Goal: Task Accomplishment & Management: Complete application form

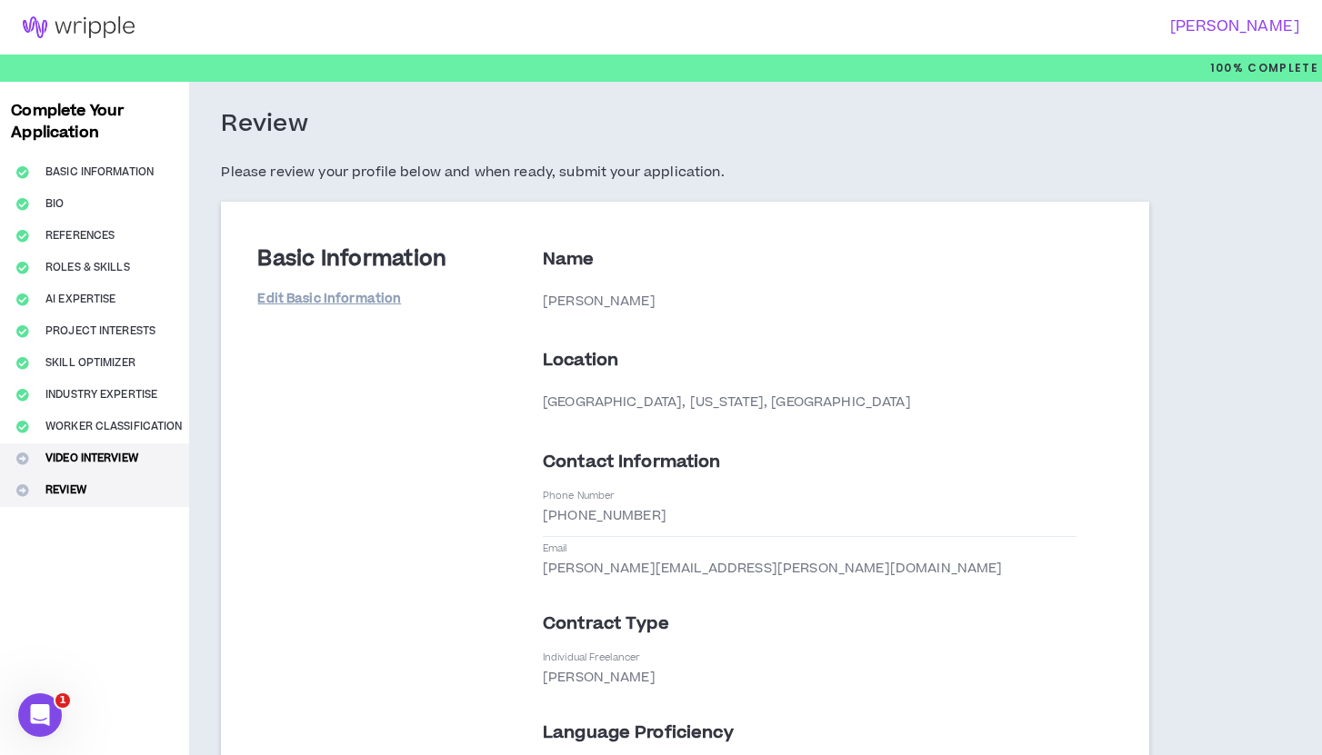
click at [135, 458] on button "Video Interview" at bounding box center [94, 460] width 189 height 32
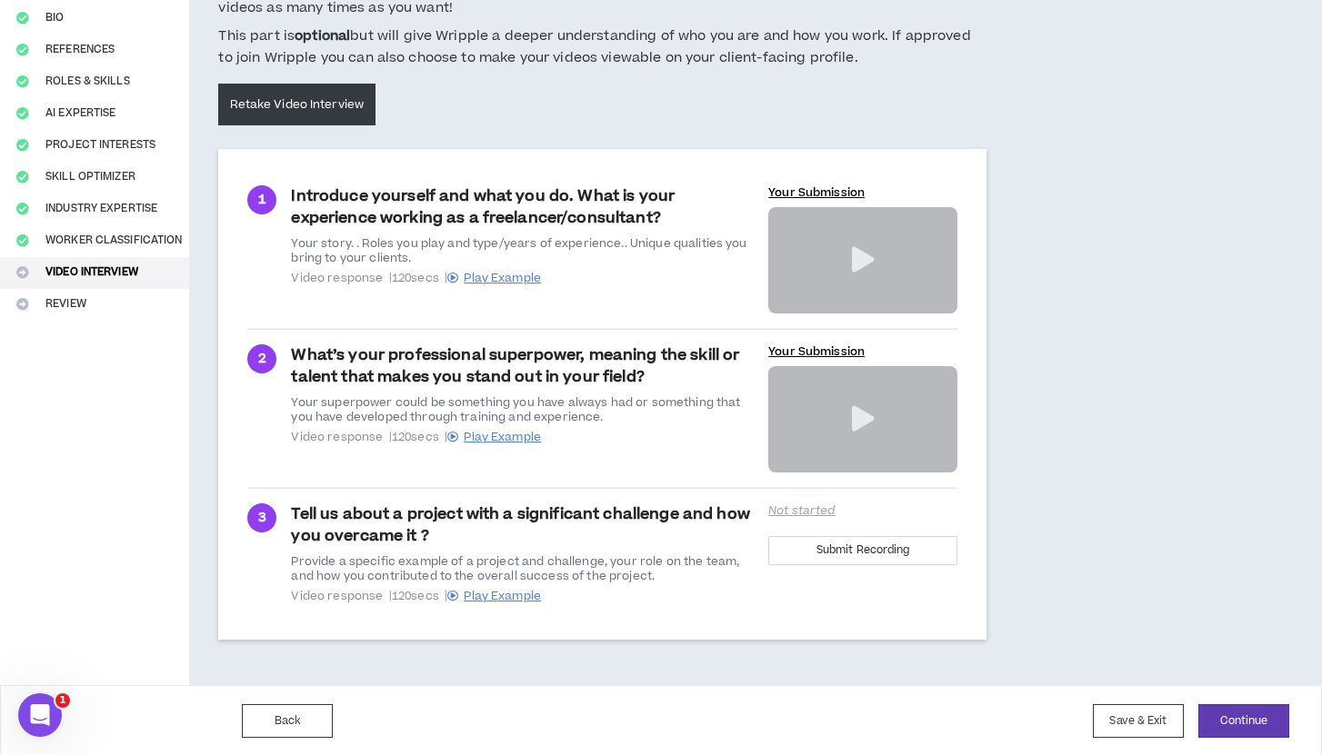
scroll to position [185, 0]
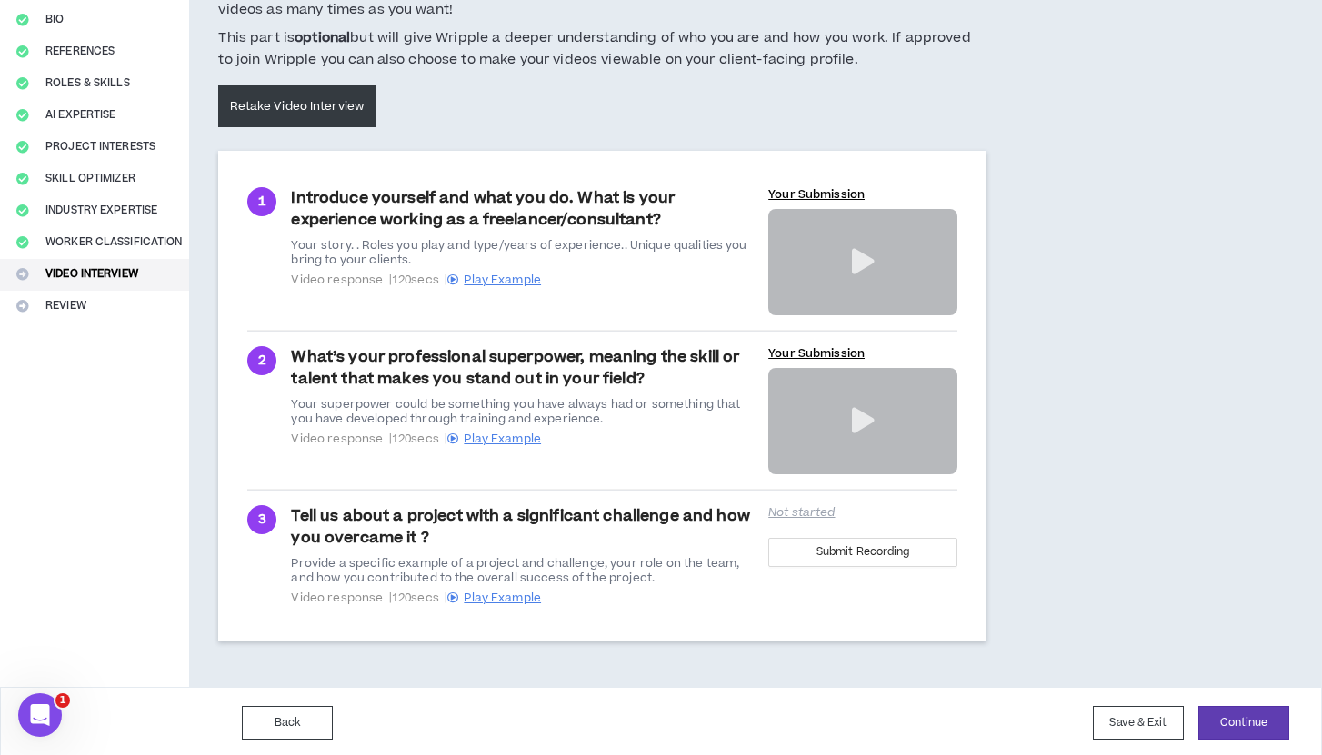
click at [859, 414] on icon at bounding box center [863, 420] width 23 height 25
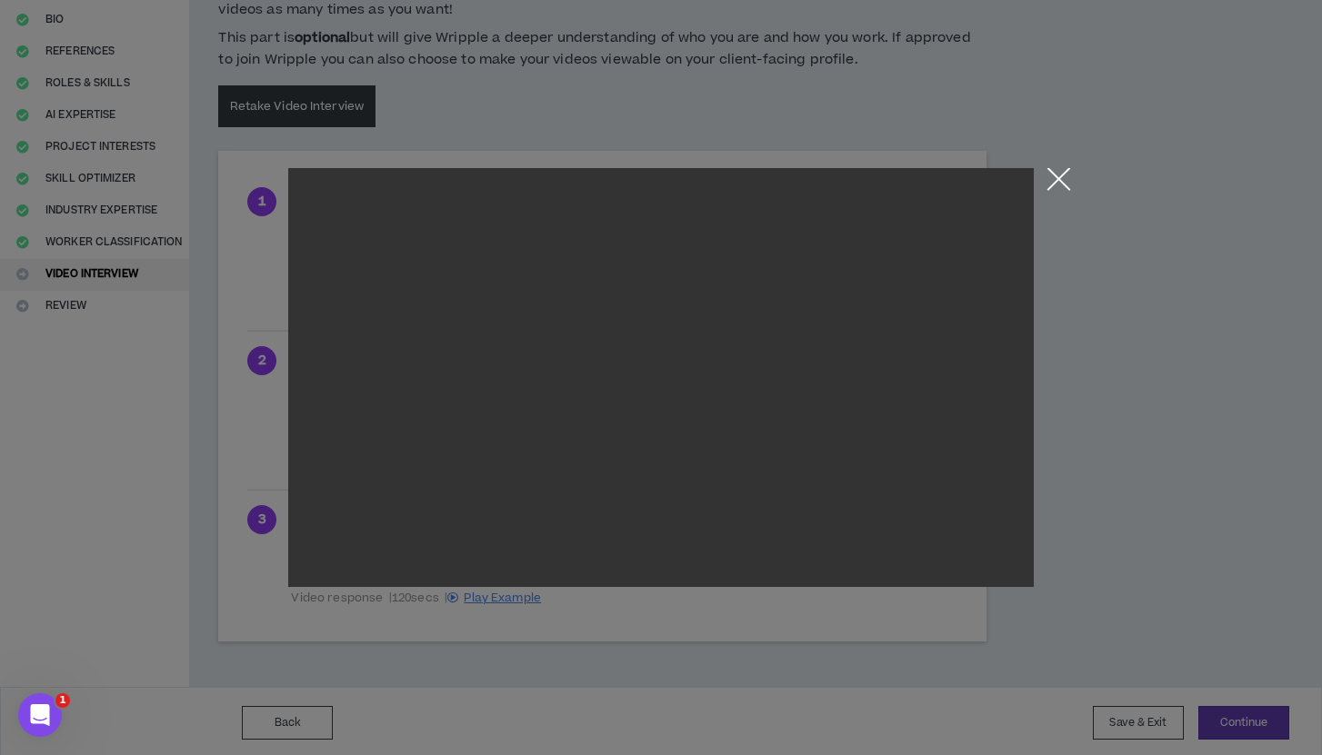
click at [1049, 175] on button "Close the modal by clicking here" at bounding box center [1059, 184] width 32 height 32
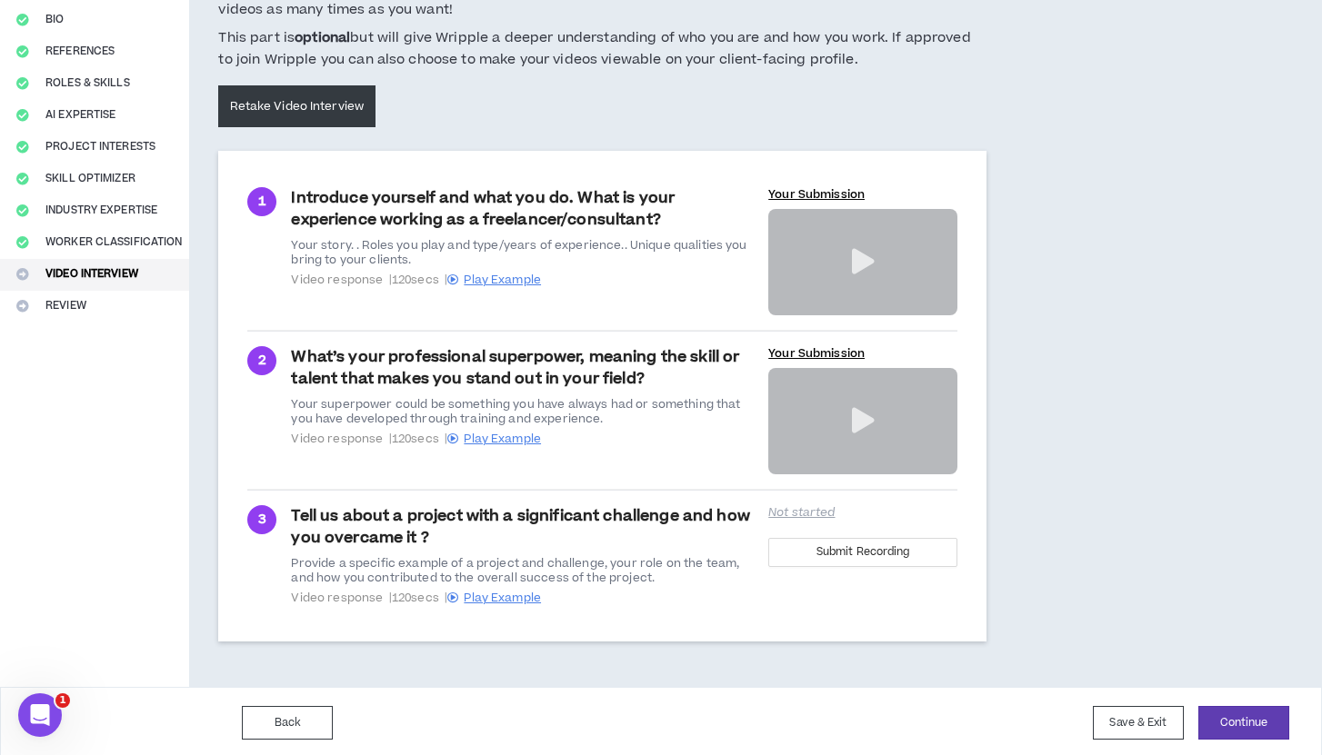
click at [618, 512] on div "Tell us about a project with a significant challenge and how you overcame it ? …" at bounding box center [524, 555] width 466 height 100
click at [896, 551] on span "Submit Recording" at bounding box center [863, 552] width 94 height 17
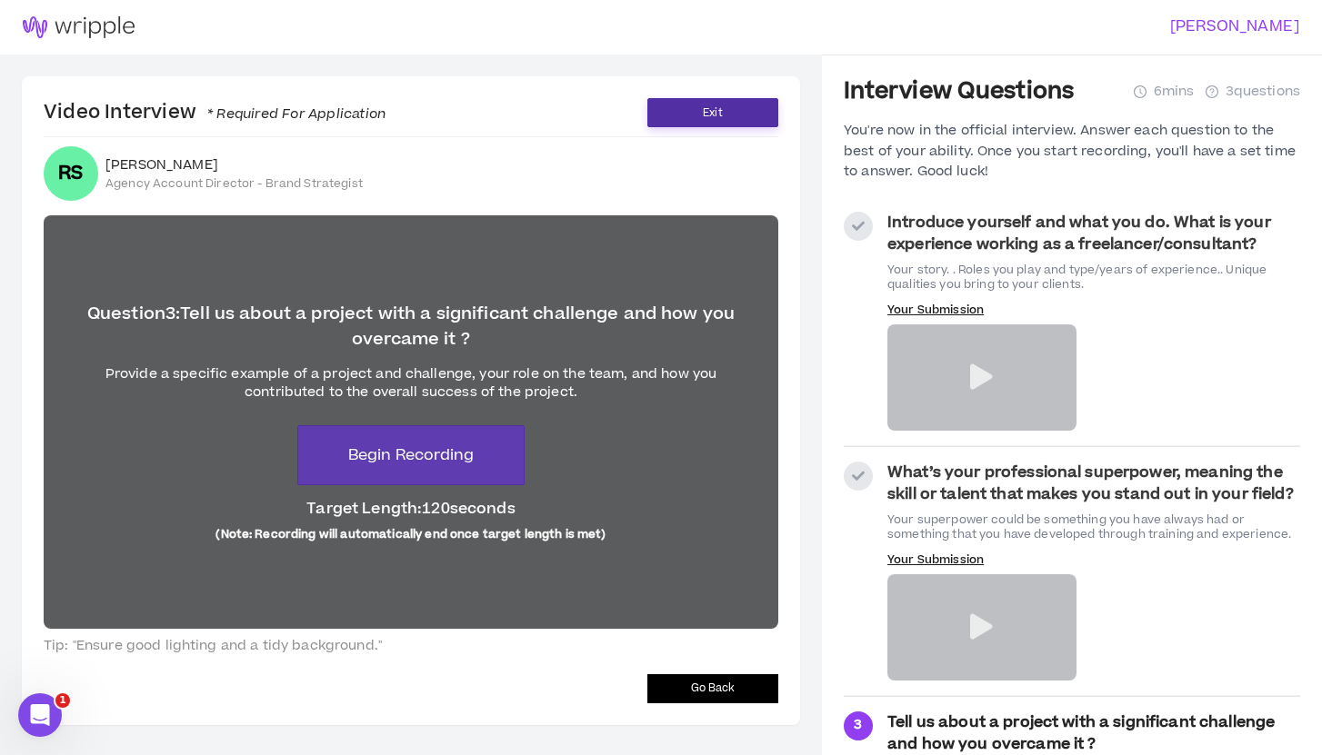
click at [697, 112] on button "Exit" at bounding box center [712, 112] width 131 height 29
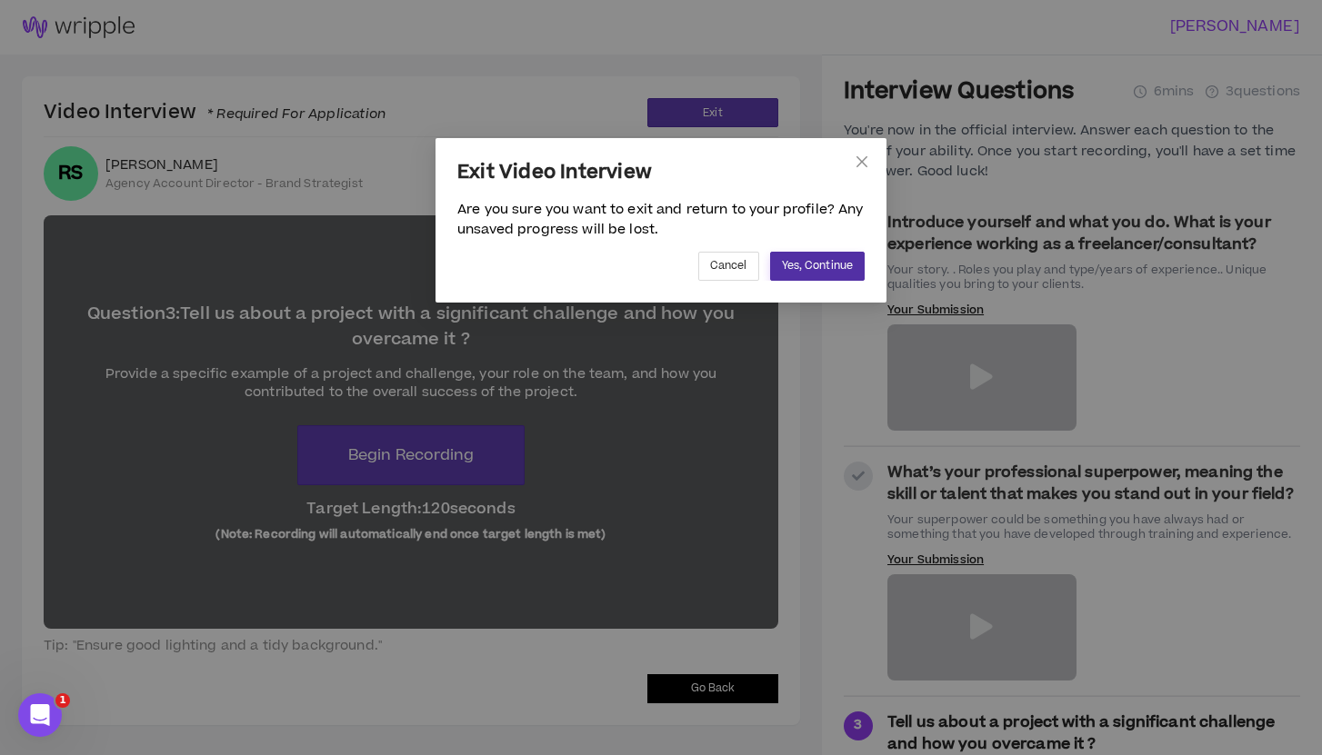
click at [824, 266] on span "Yes, Continue" at bounding box center [817, 265] width 71 height 17
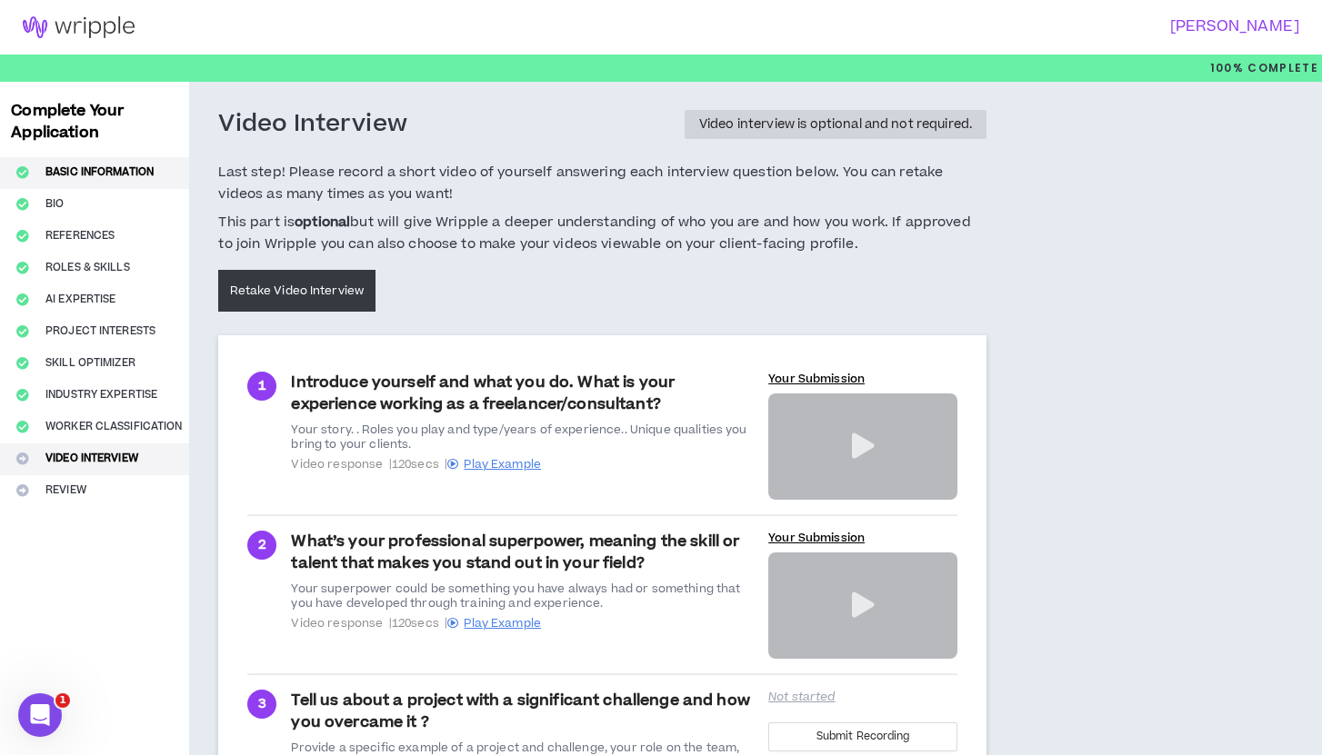
click at [108, 173] on button "Basic Information" at bounding box center [94, 173] width 189 height 32
select select "*"
select select "US"
select select "*******"
select select "*"
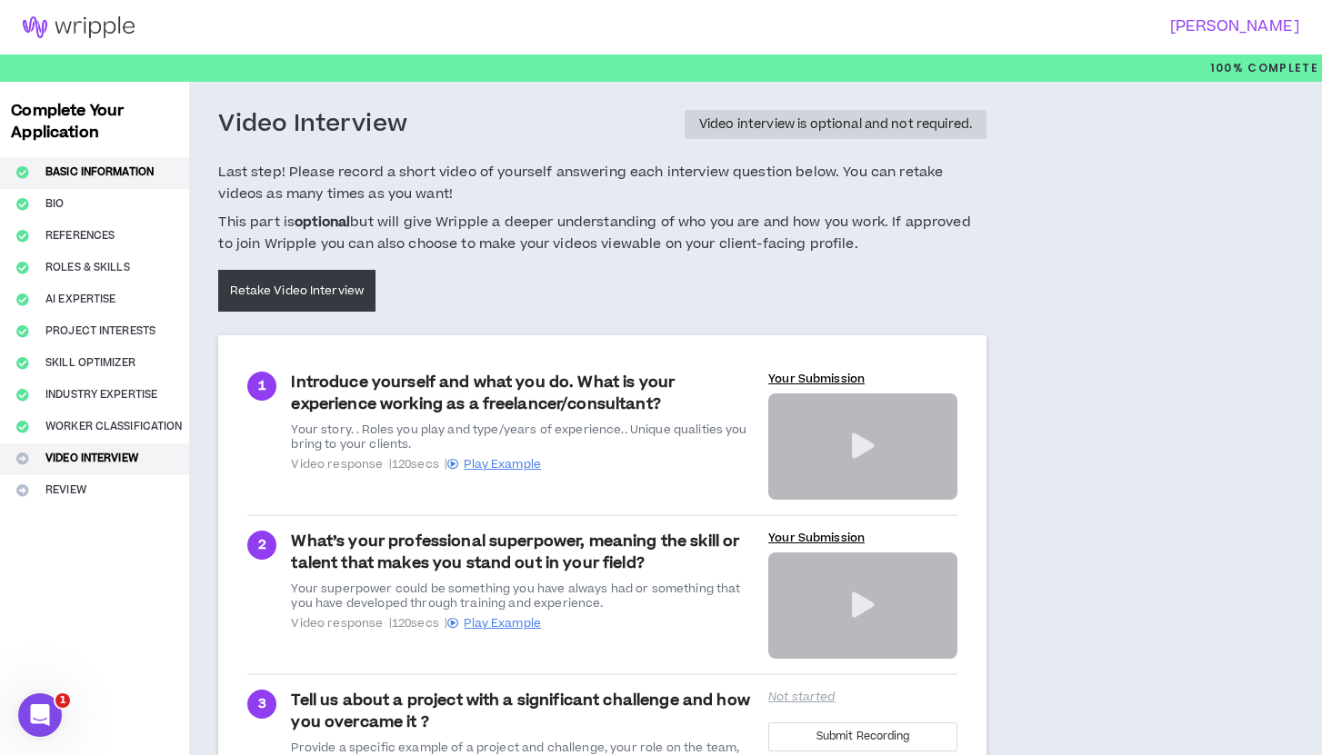
select select "**********"
select select "*****"
select select "***"
select select "**********"
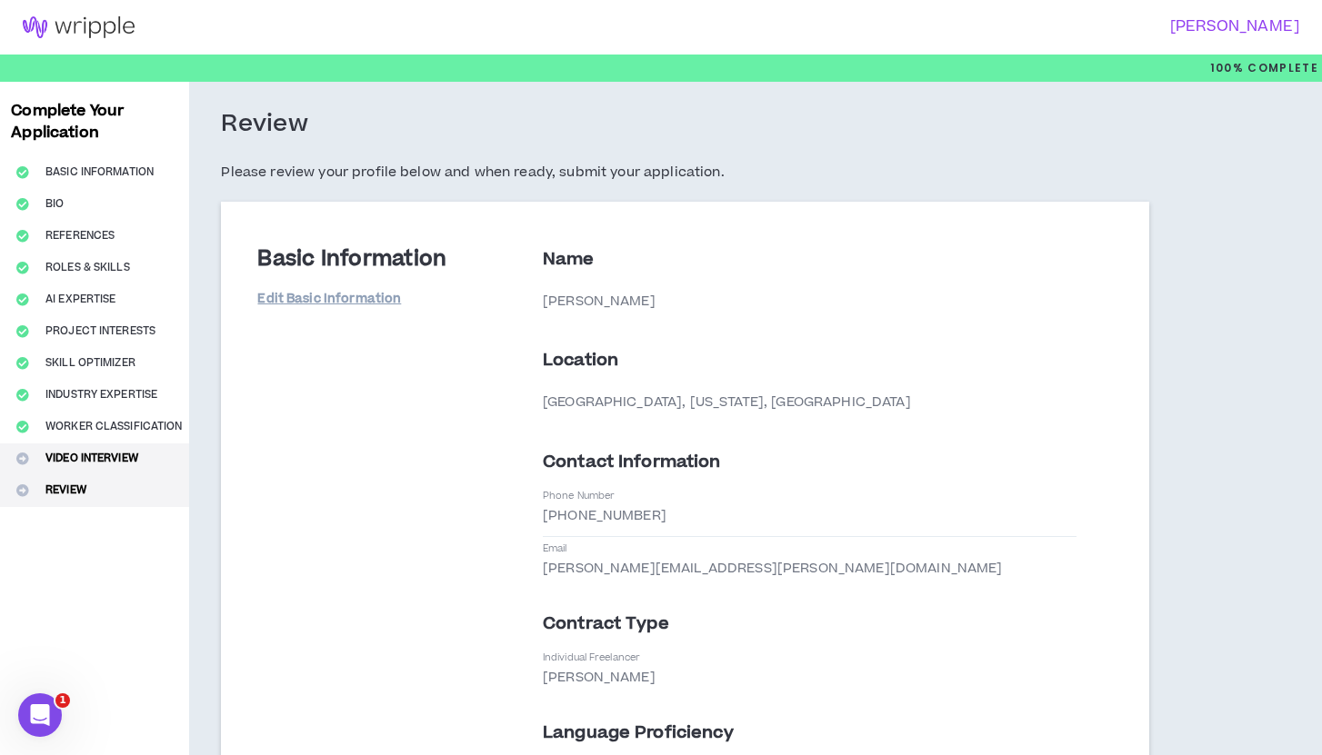
click at [113, 448] on button "Video Interview" at bounding box center [94, 460] width 189 height 32
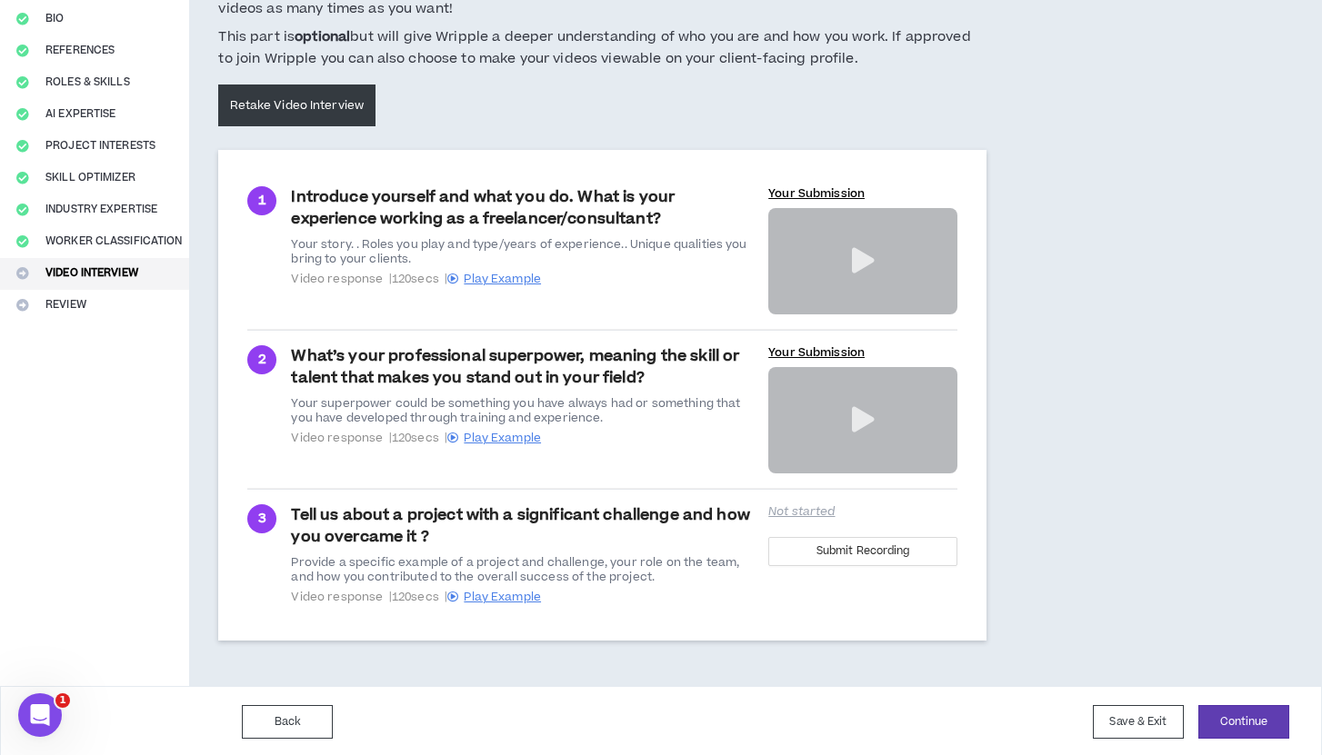
scroll to position [185, 0]
click at [877, 550] on span "Submit Recording" at bounding box center [863, 552] width 94 height 17
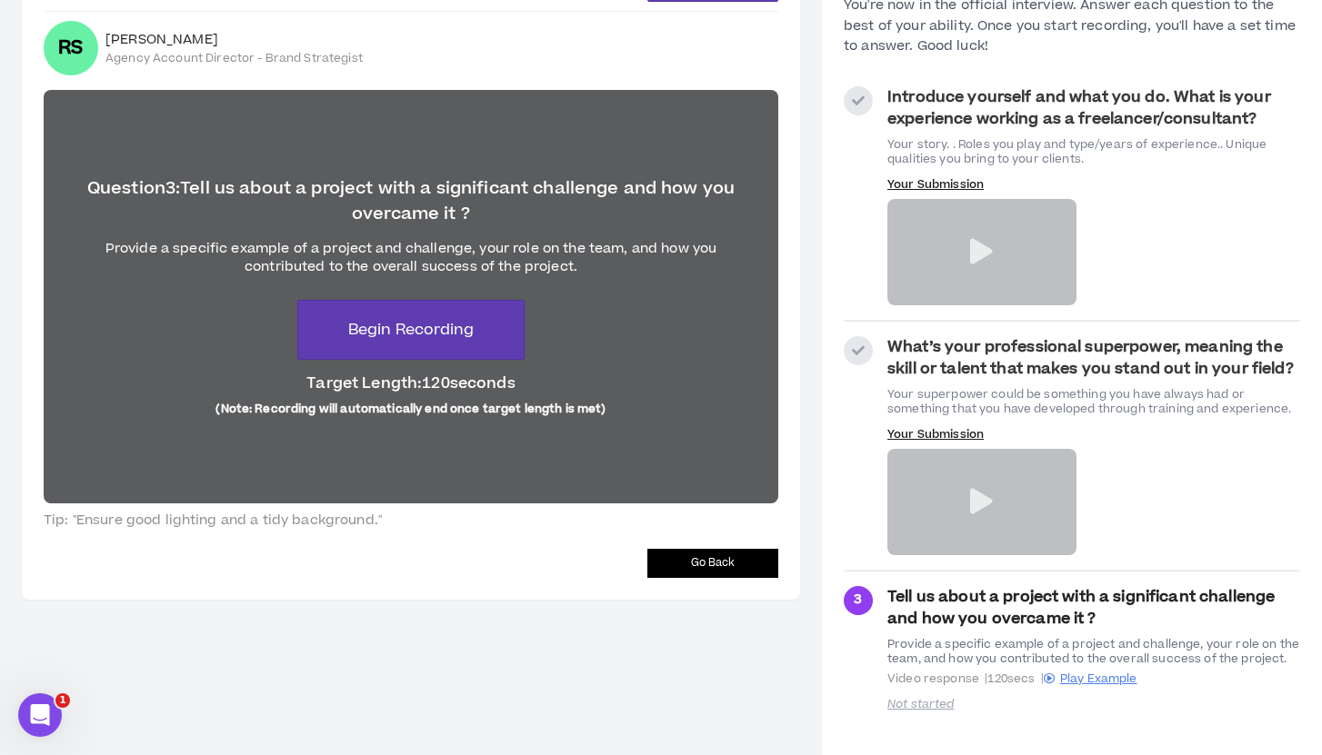
scroll to position [145, 0]
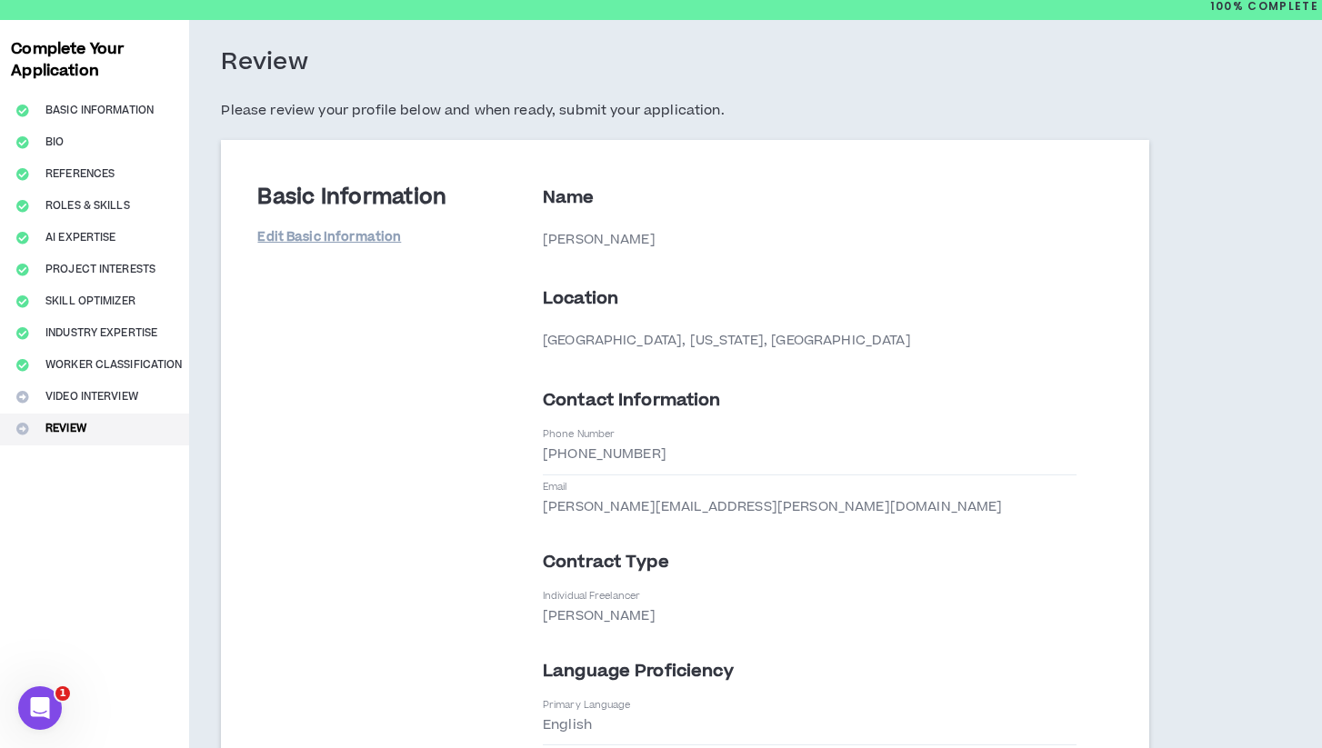
scroll to position [70, 0]
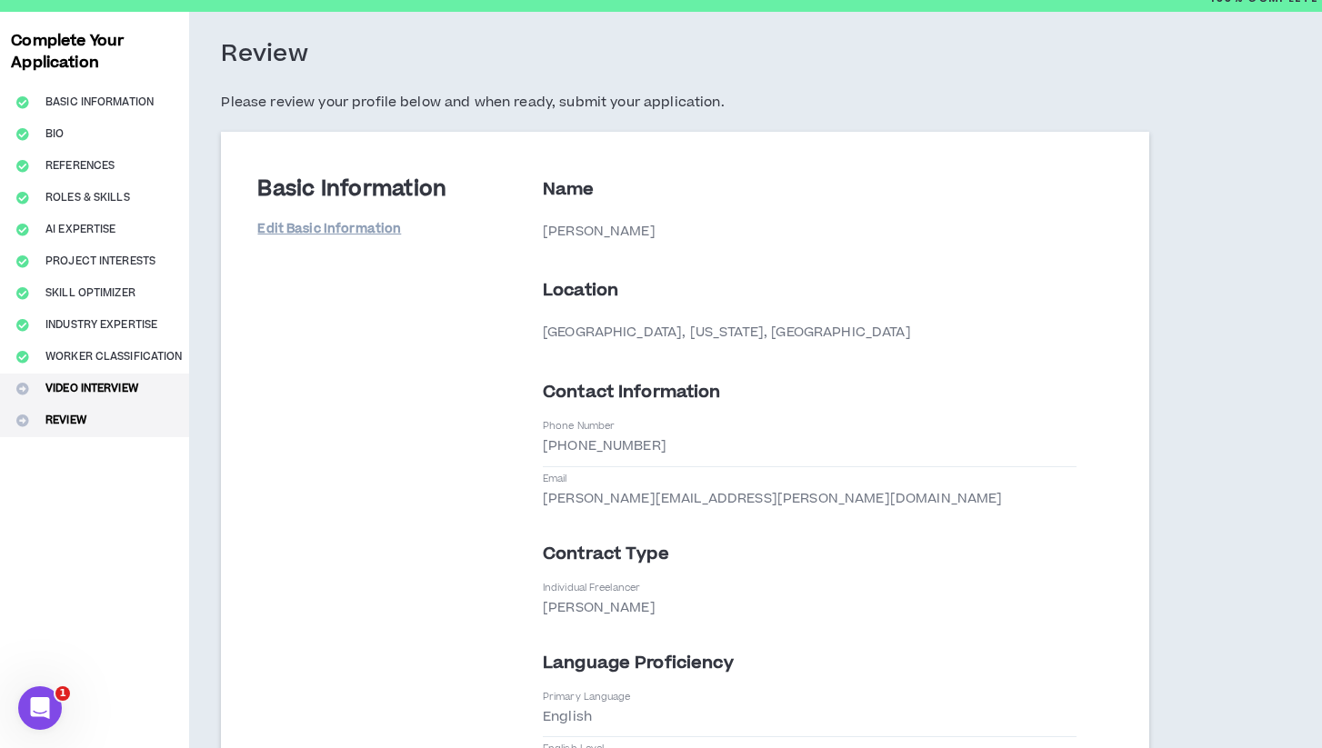
click at [71, 384] on button "Video Interview" at bounding box center [94, 390] width 189 height 32
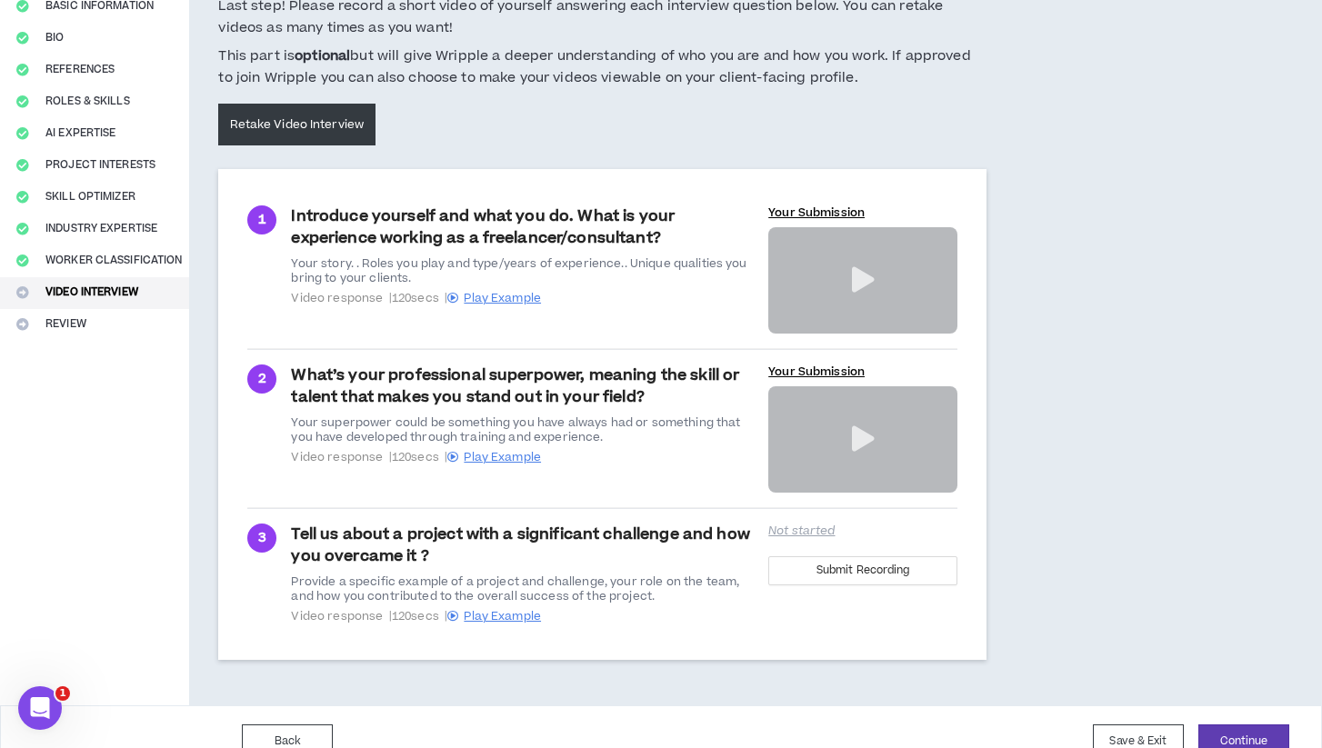
scroll to position [192, 0]
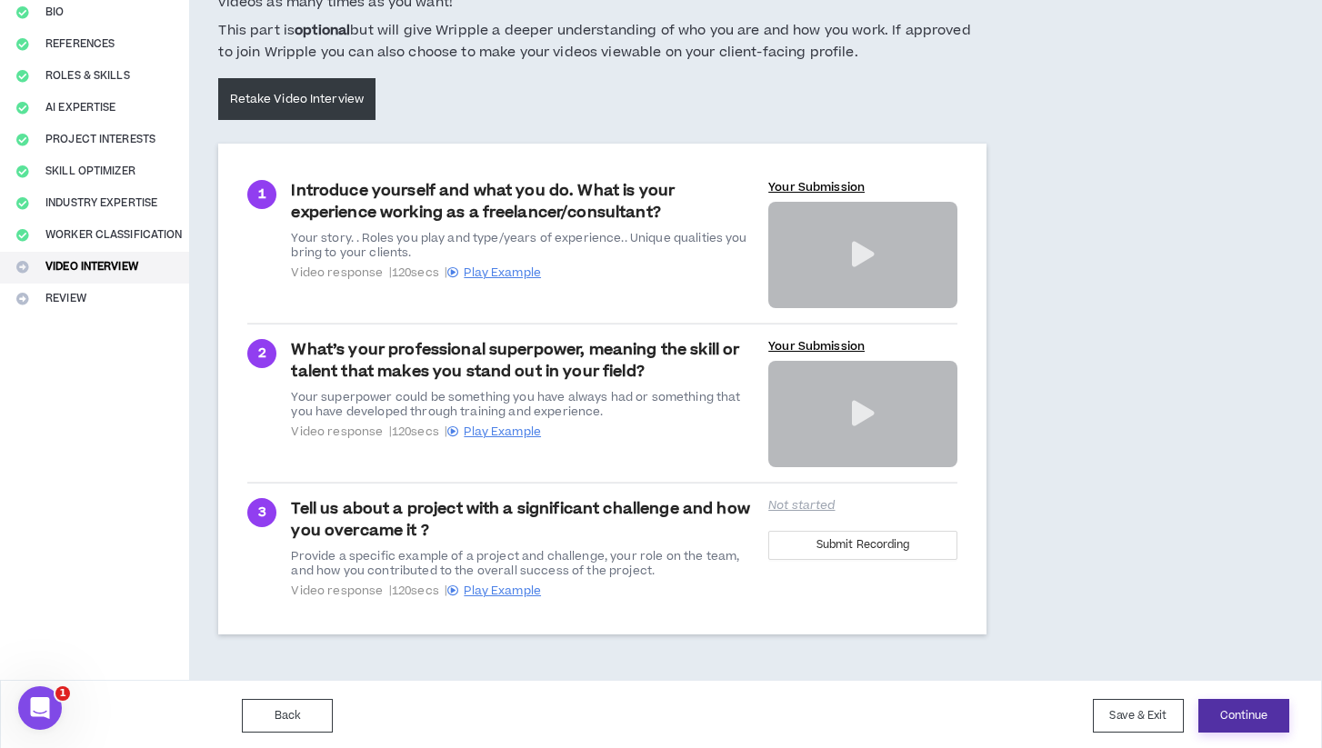
click at [1270, 706] on button "Continue" at bounding box center [1243, 716] width 91 height 34
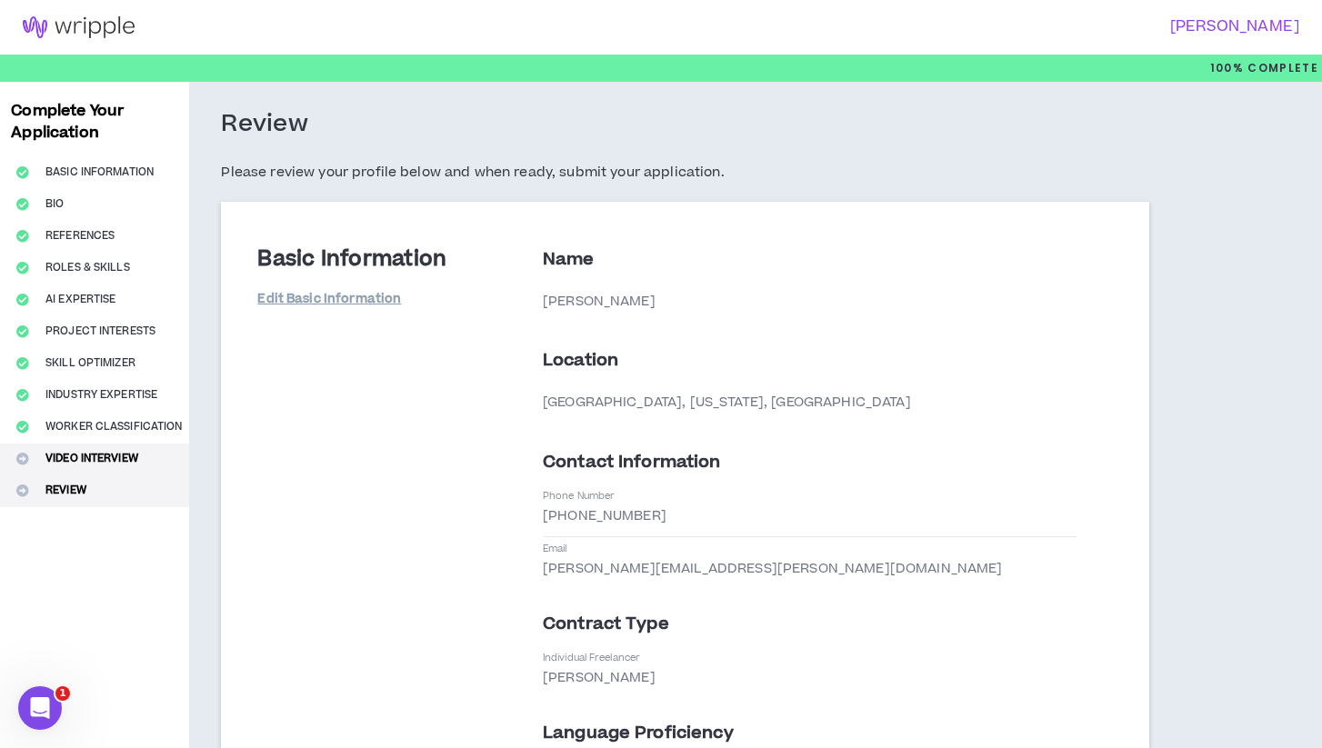
click at [68, 449] on button "Video Interview" at bounding box center [94, 460] width 189 height 32
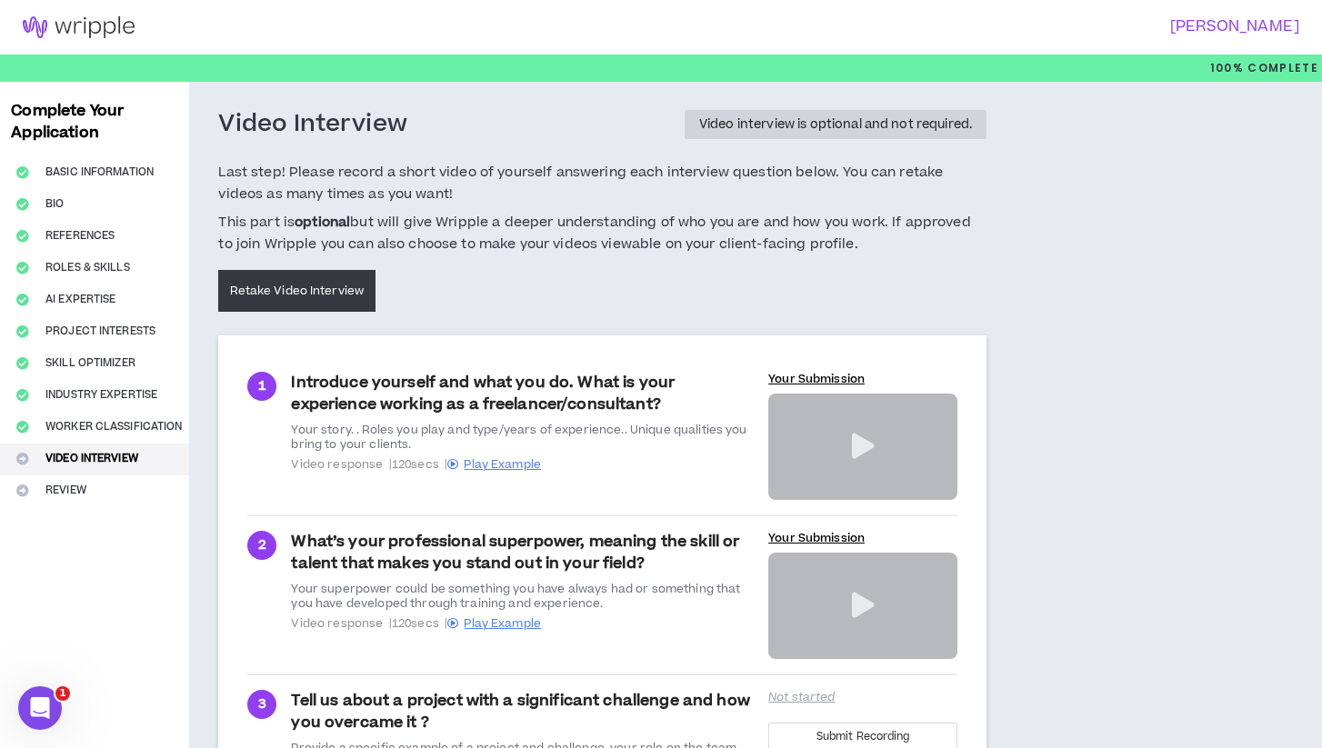
click at [799, 125] on div "Video interview is optional and not required." at bounding box center [835, 124] width 273 height 13
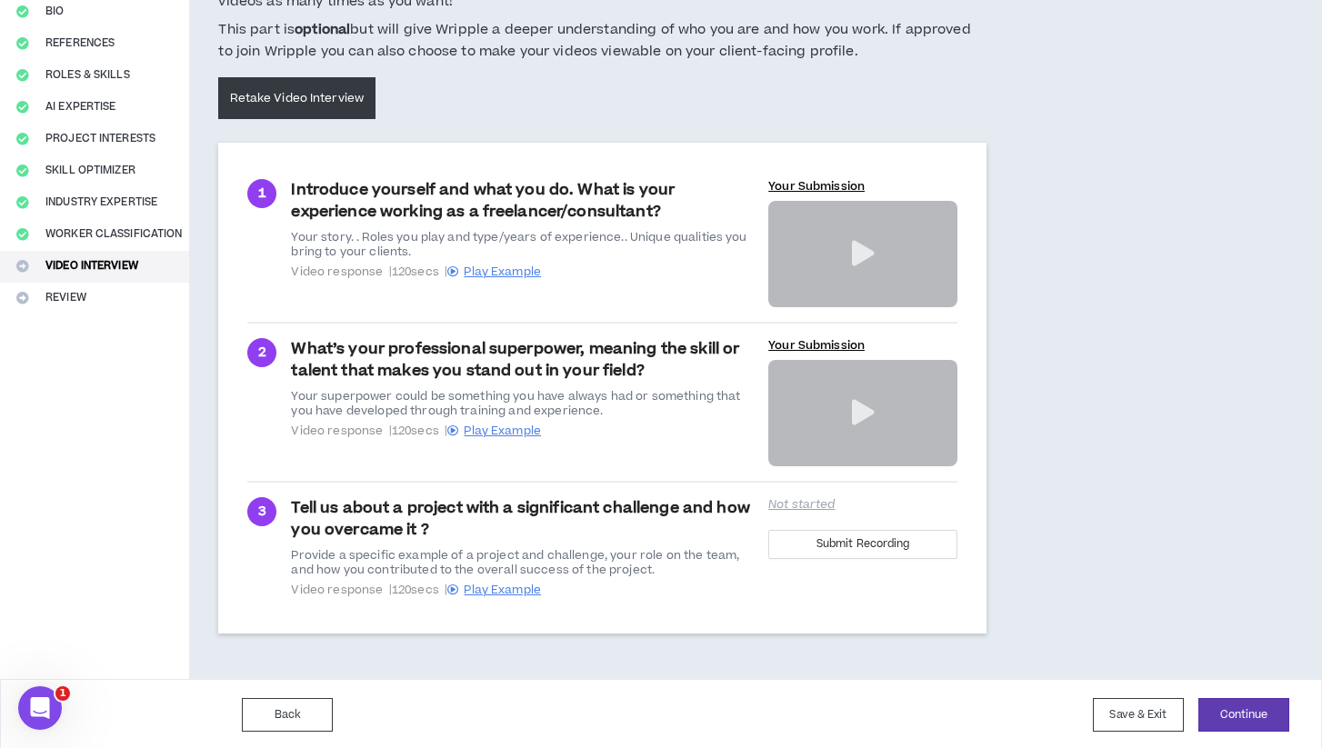
scroll to position [192, 0]
click at [810, 532] on button "Submit Recording" at bounding box center [862, 545] width 189 height 29
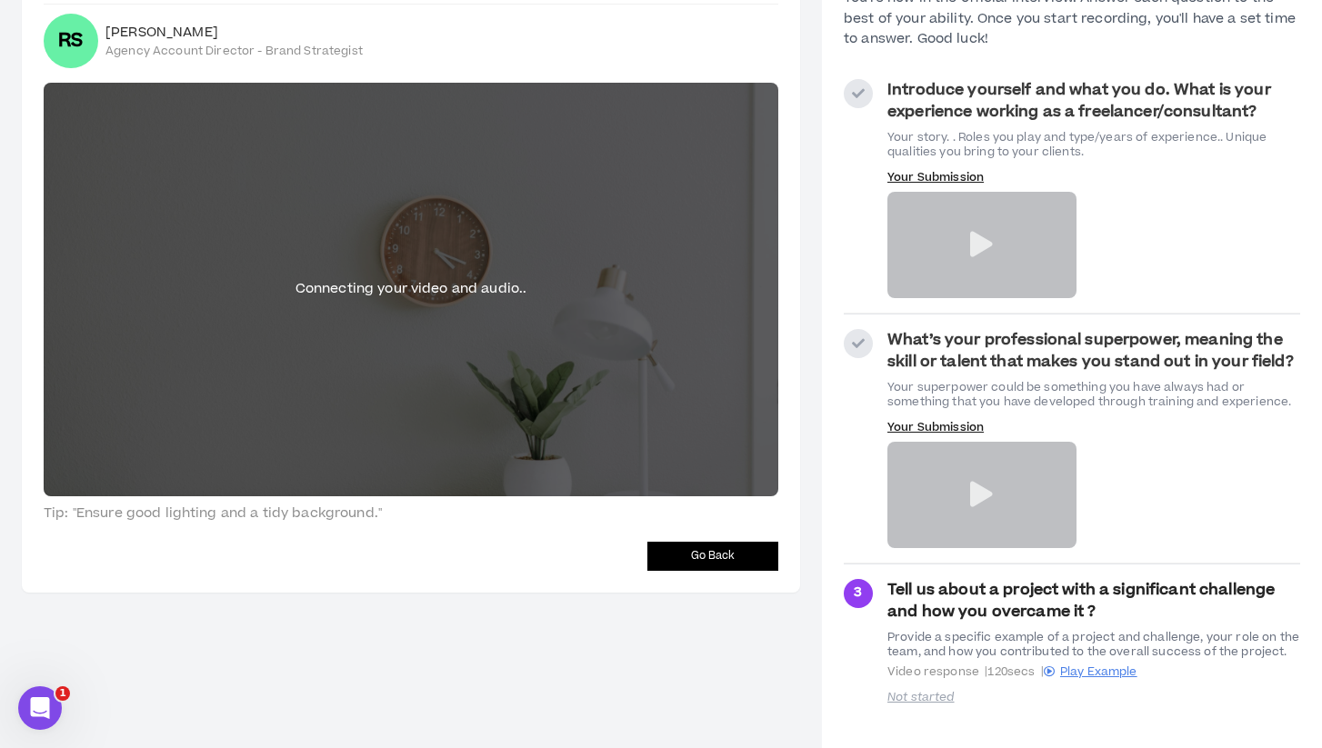
scroll to position [153, 0]
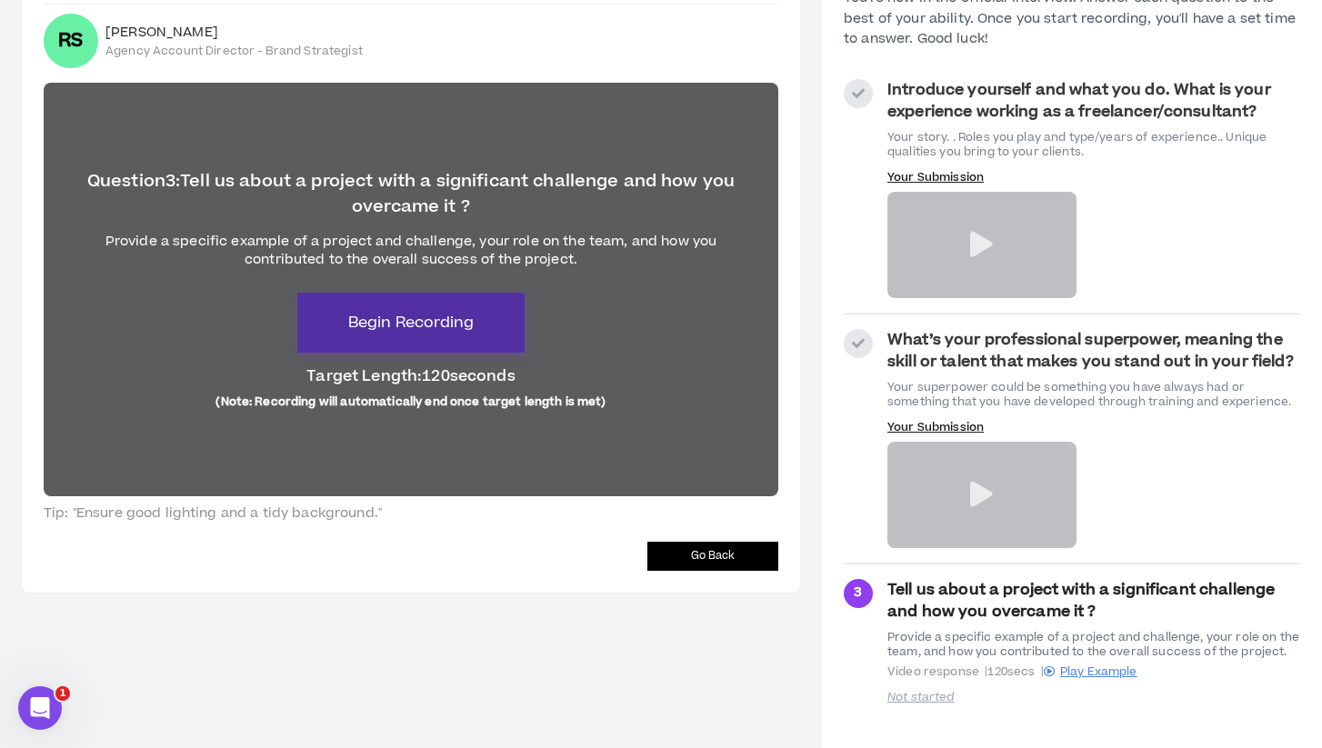
click at [381, 312] on span "Begin Recording" at bounding box center [410, 323] width 125 height 22
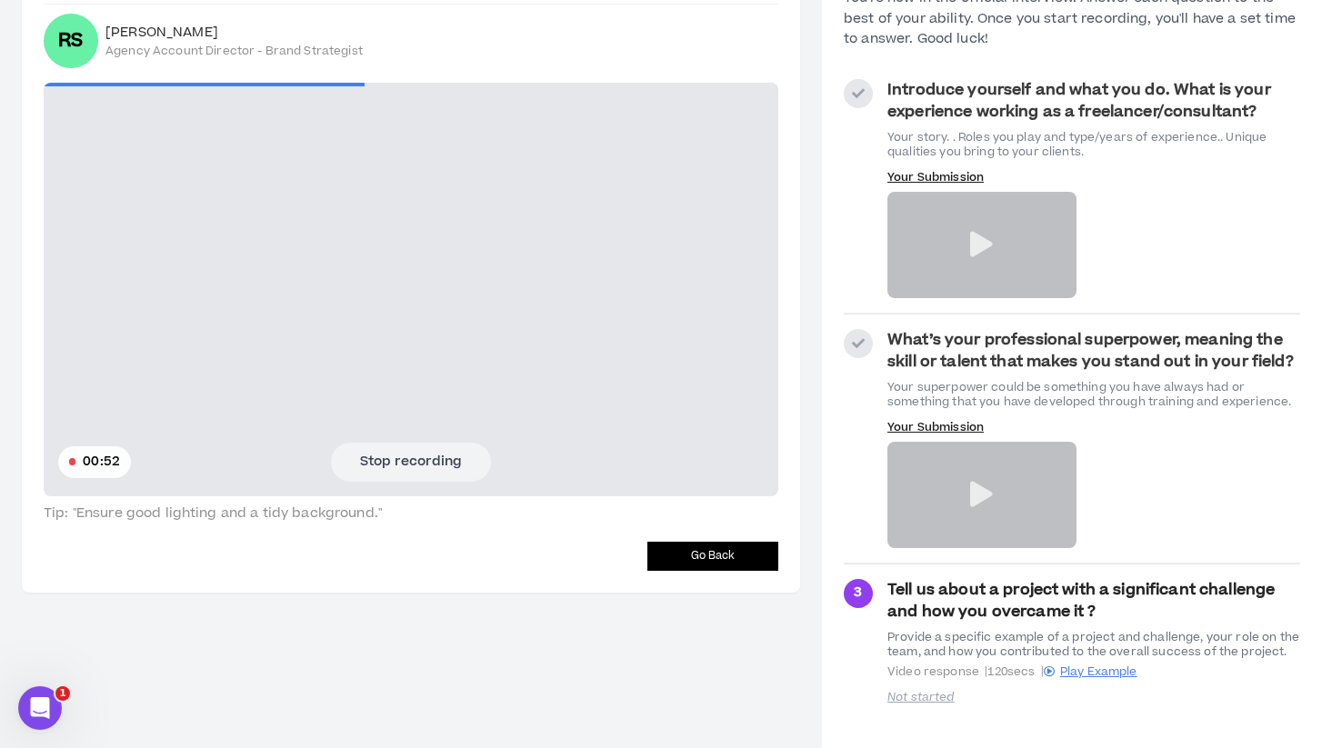
click at [363, 447] on button "Stop recording" at bounding box center [411, 462] width 160 height 38
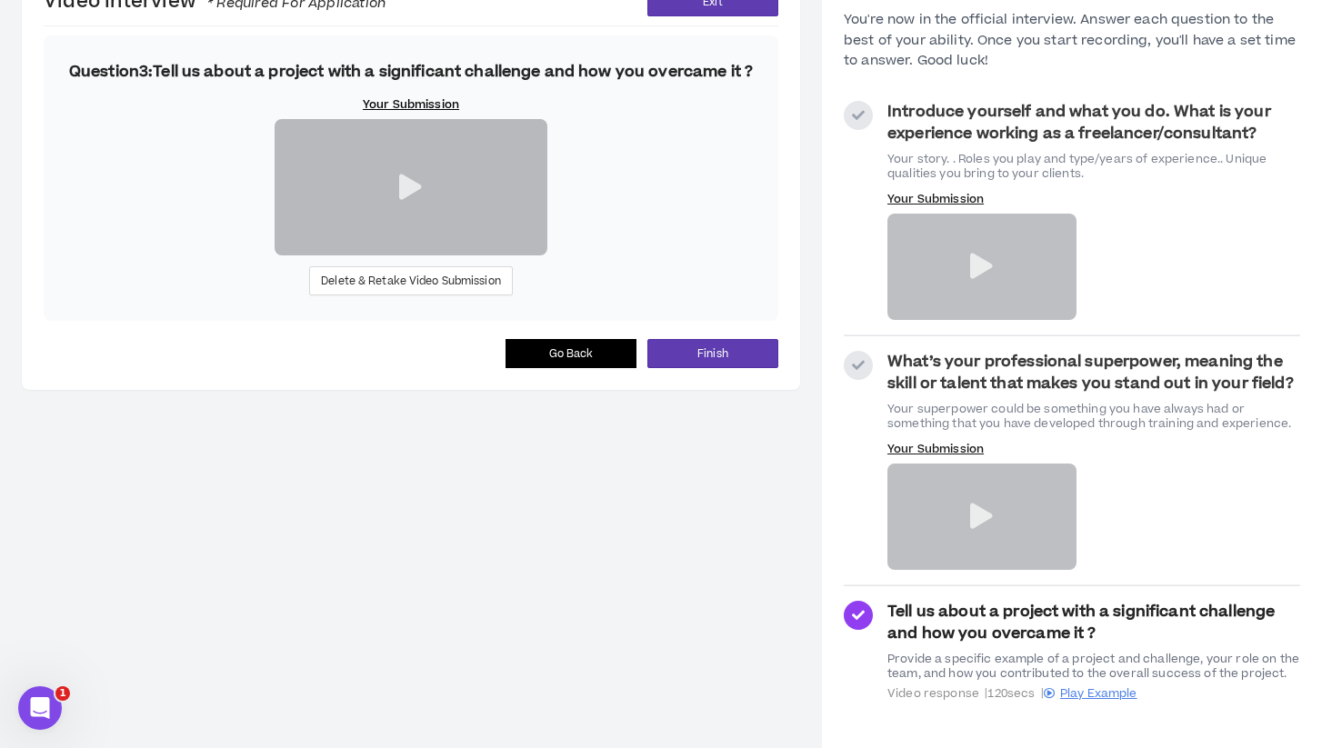
scroll to position [131, 0]
click at [413, 200] on icon at bounding box center [410, 187] width 23 height 25
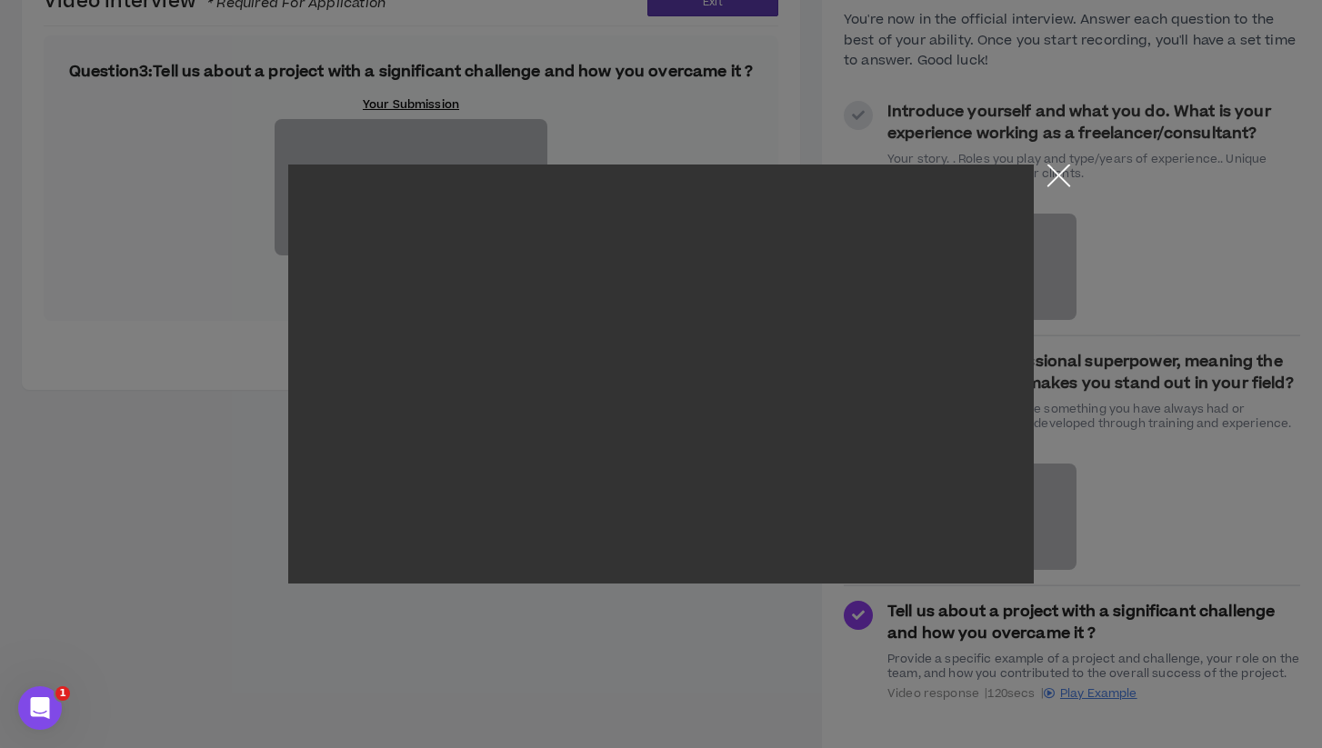
click at [1056, 172] on button "Close the modal by clicking here" at bounding box center [1059, 181] width 32 height 32
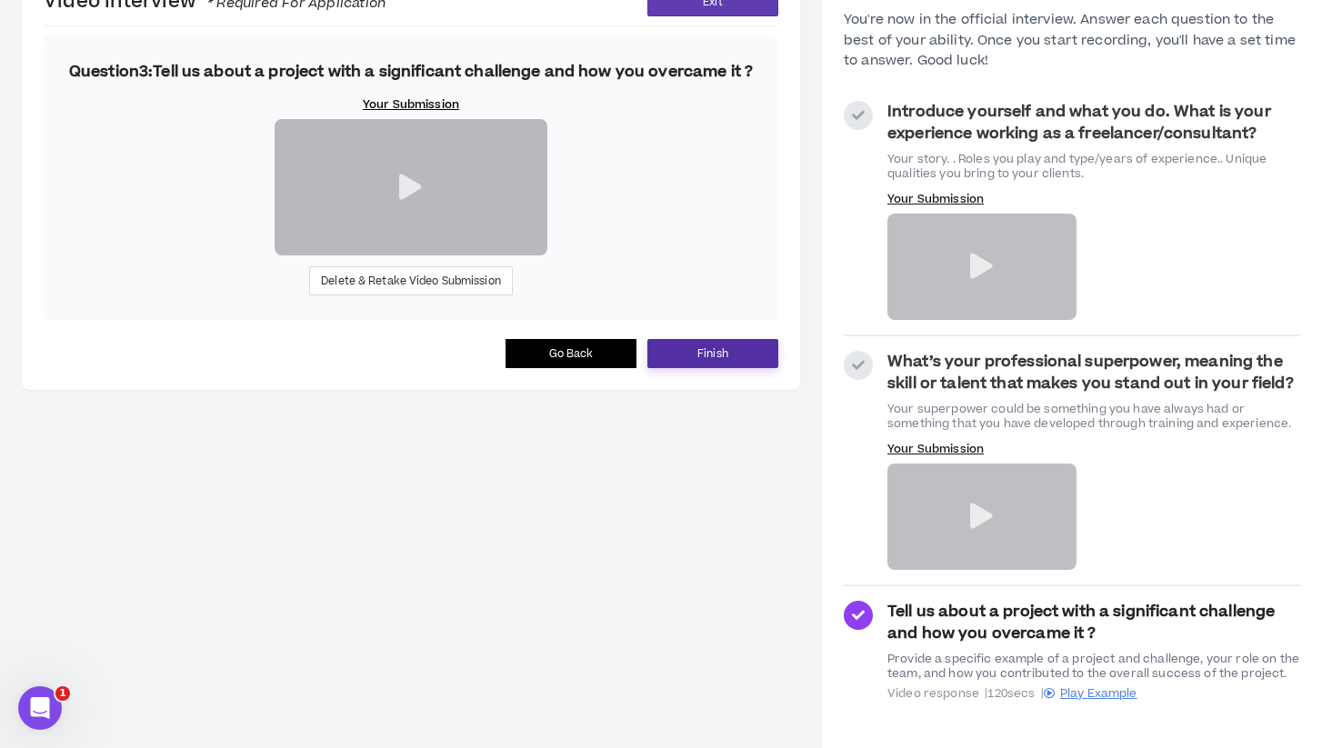
click at [715, 363] on span "Finish" at bounding box center [712, 353] width 31 height 17
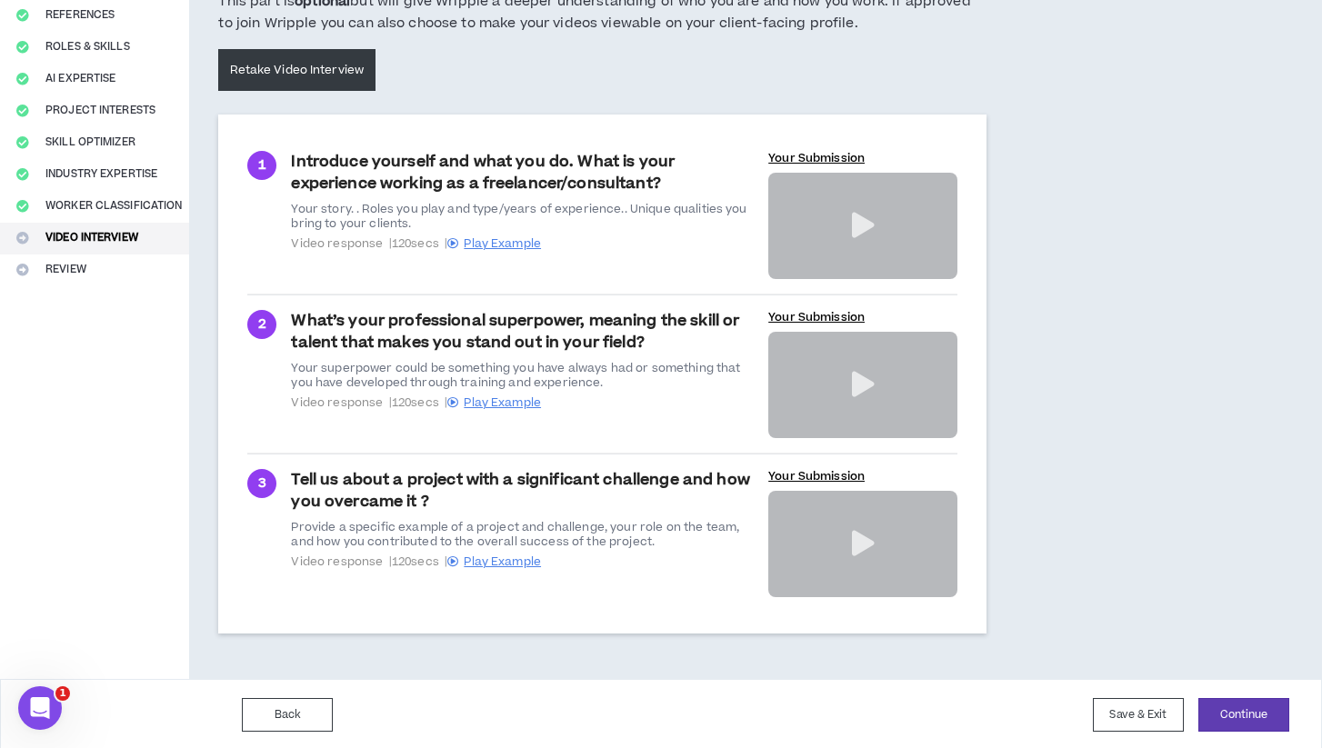
scroll to position [220, 0]
click at [1232, 716] on button "Continue" at bounding box center [1243, 716] width 91 height 34
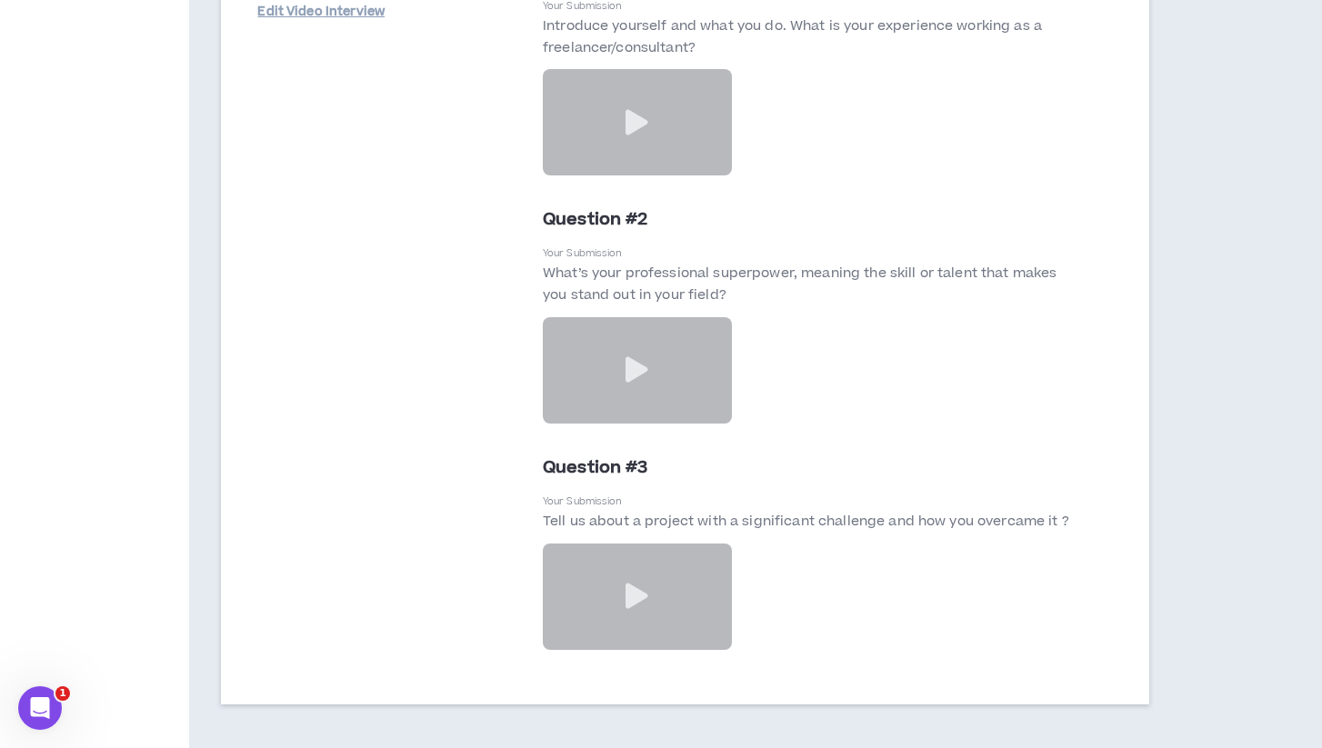
scroll to position [6698, 0]
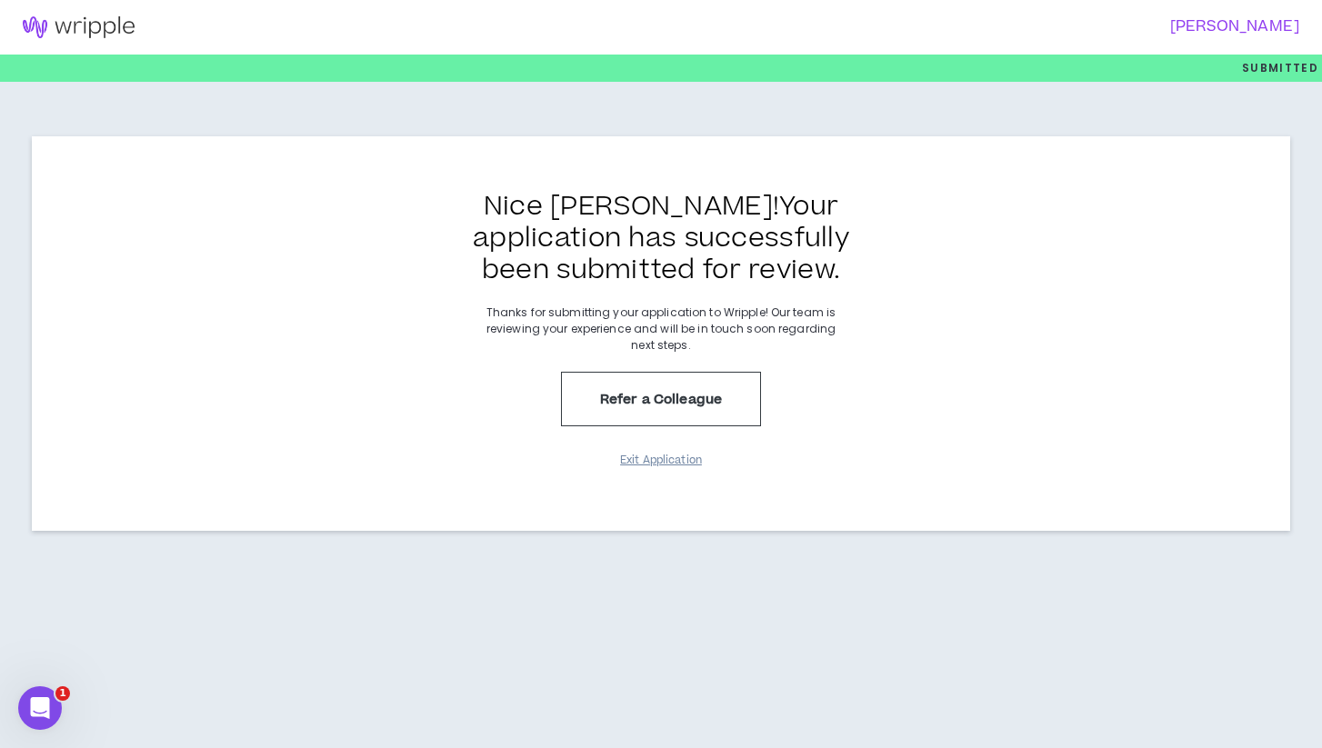
click at [669, 465] on button "Exit Application" at bounding box center [660, 460] width 91 height 32
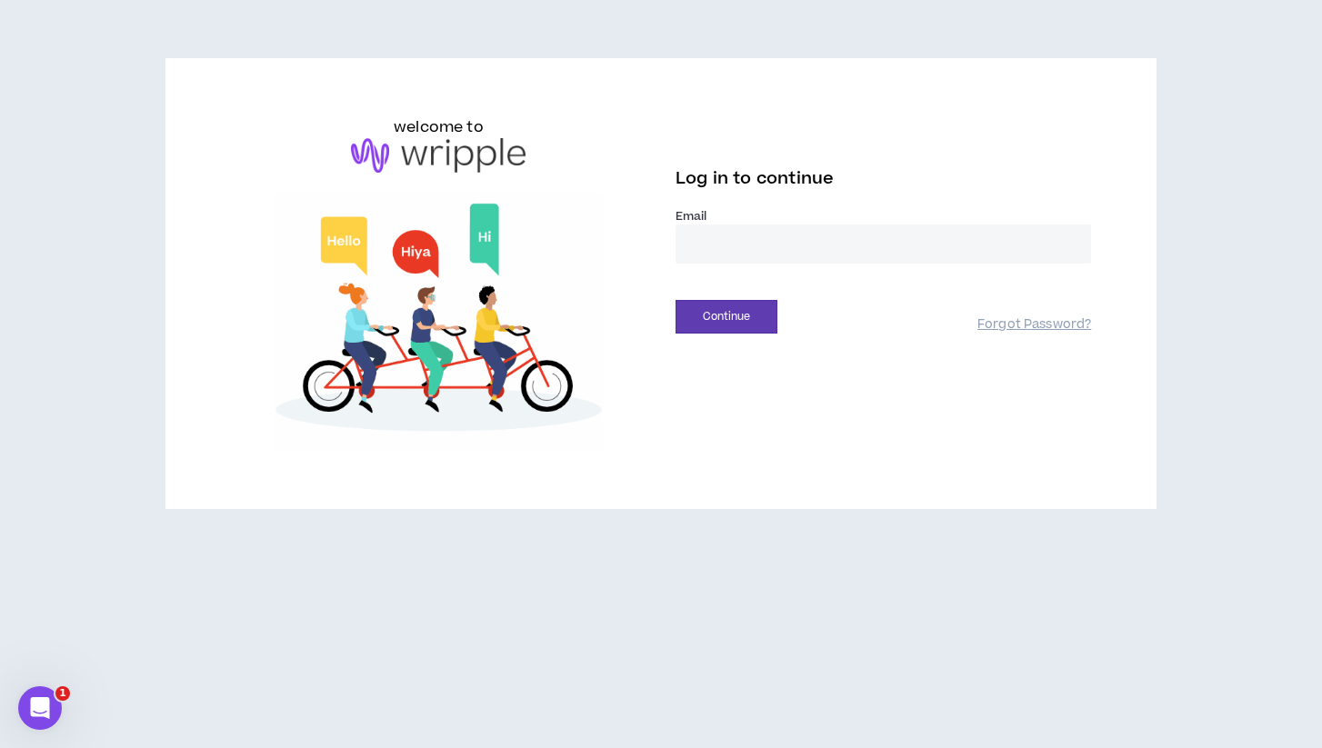
type input "**********"
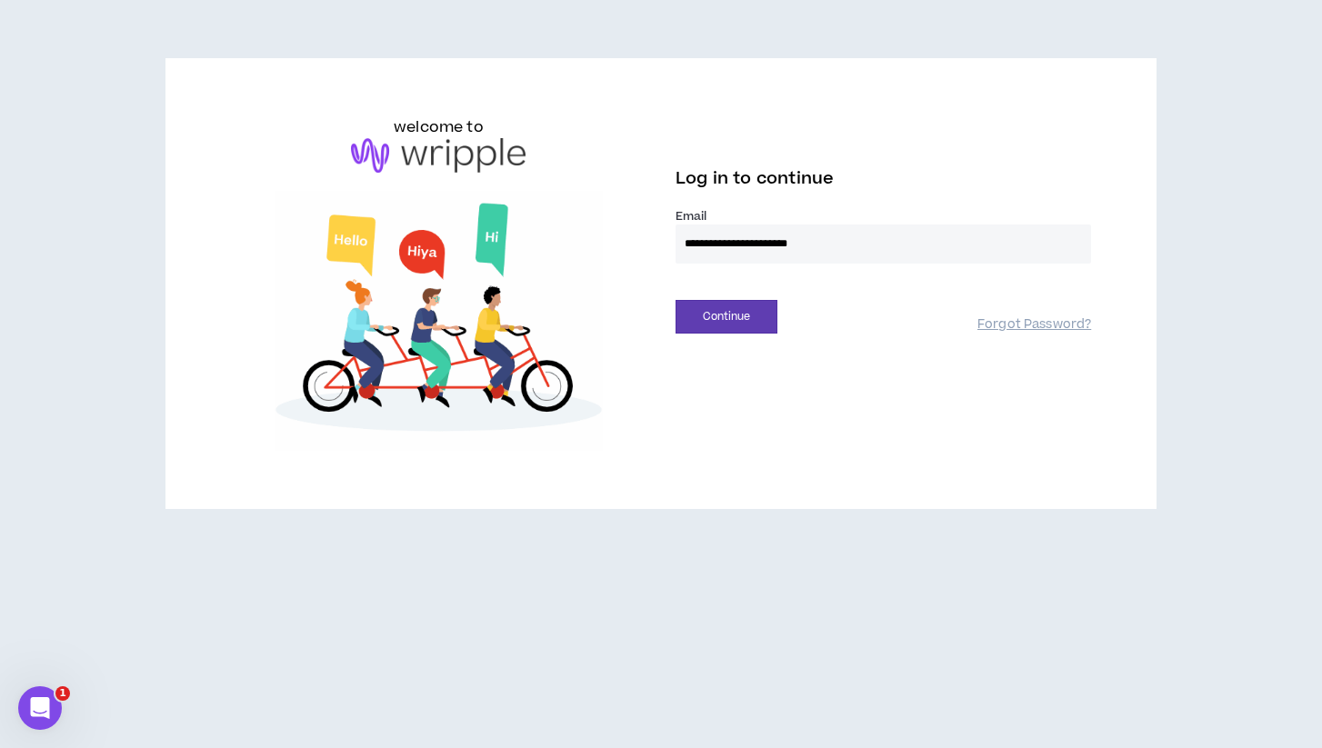
click at [726, 316] on button "Continue" at bounding box center [726, 317] width 102 height 34
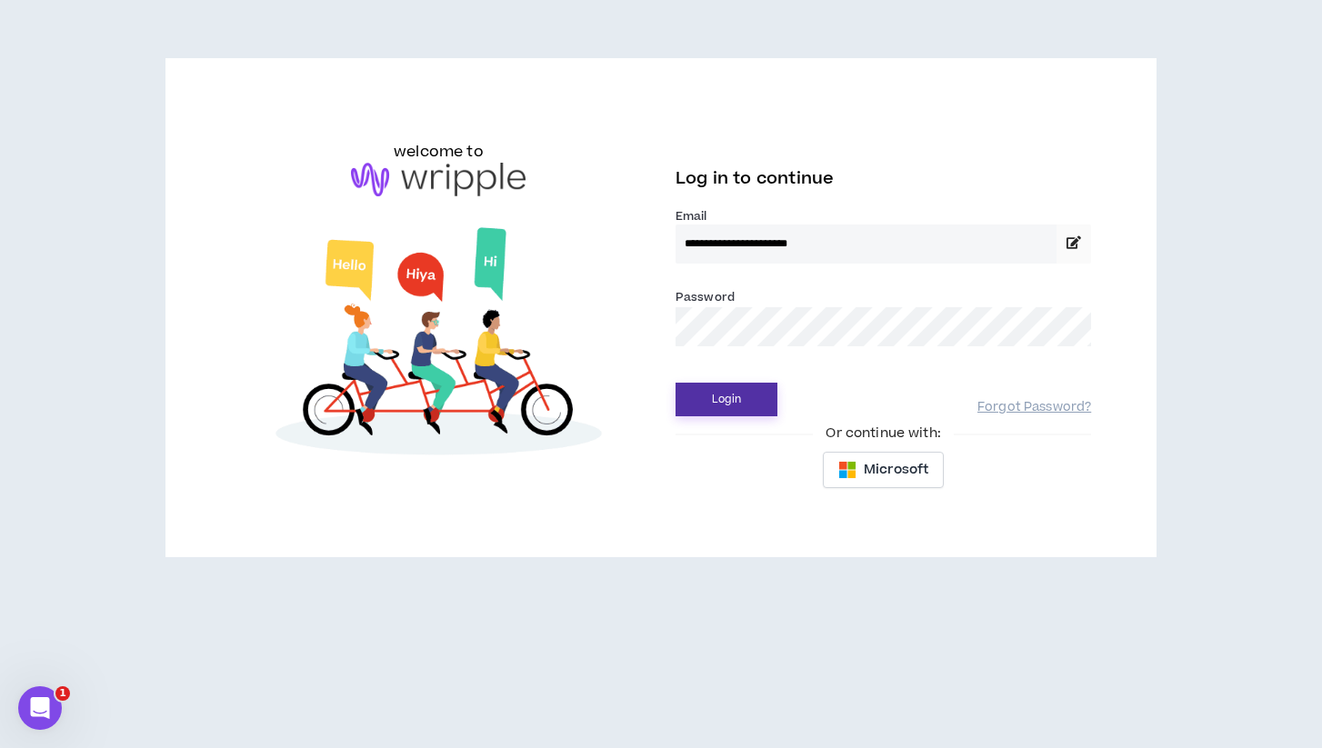
click at [722, 397] on button "Login" at bounding box center [726, 400] width 102 height 34
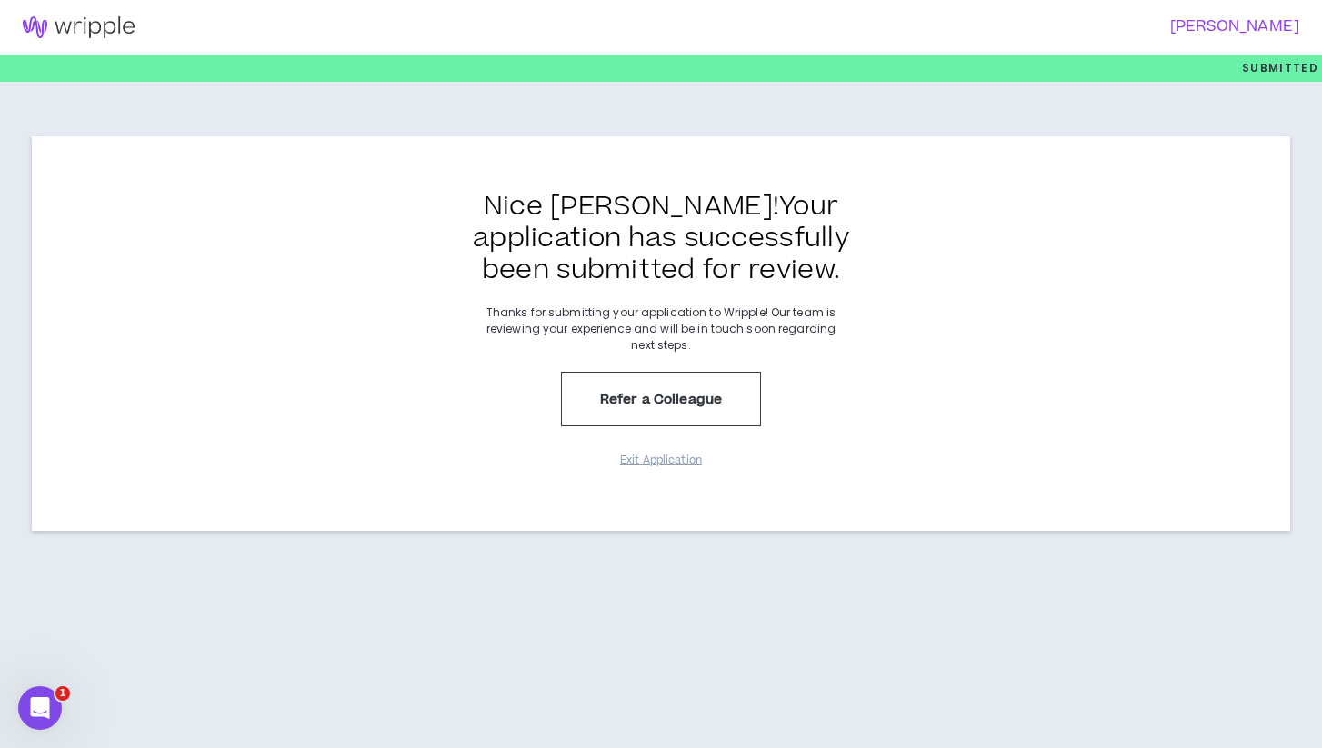
click at [100, 26] on img at bounding box center [78, 27] width 157 height 22
click at [1234, 29] on h3 "[PERSON_NAME]" at bounding box center [975, 26] width 650 height 17
click at [41, 29] on img at bounding box center [78, 27] width 157 height 22
click at [900, 425] on div "Nice [PERSON_NAME] ! Your application has successfully been submitted for revie…" at bounding box center [661, 333] width 1258 height 394
